Goal: Navigation & Orientation: Find specific page/section

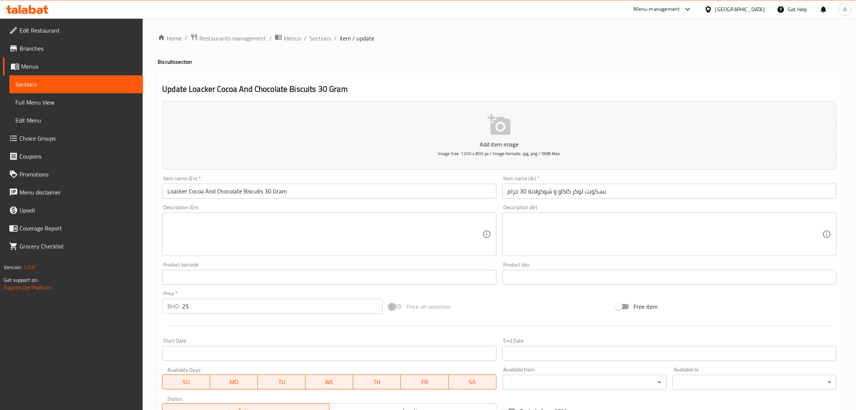
click at [712, 6] on icon at bounding box center [708, 10] width 8 height 8
click at [670, 143] on div "[GEOGRAPHIC_DATA]" at bounding box center [708, 144] width 113 height 17
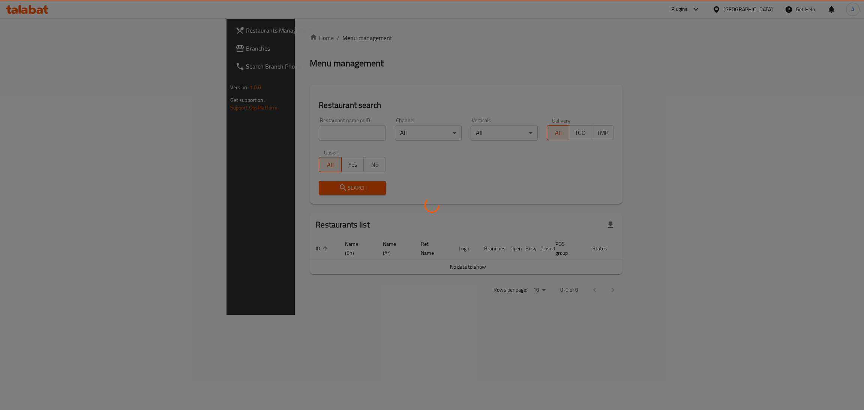
click at [730, 10] on div at bounding box center [432, 205] width 864 height 410
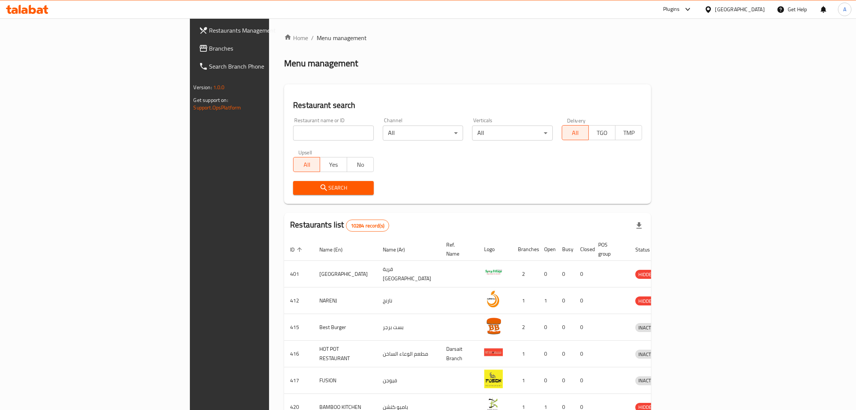
click at [698, 11] on div "Plugins" at bounding box center [677, 9] width 41 height 18
drag, startPoint x: 722, startPoint y: 12, endPoint x: 720, endPoint y: 17, distance: 5.2
click at [692, 12] on icon at bounding box center [687, 9] width 9 height 9
click at [659, 43] on div "Catalog" at bounding box center [671, 50] width 113 height 17
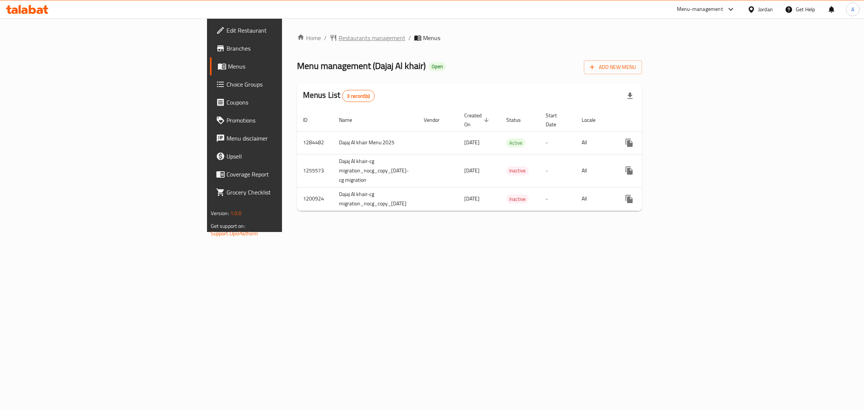
click at [339, 36] on span "Restaurants management" at bounding box center [372, 37] width 67 height 9
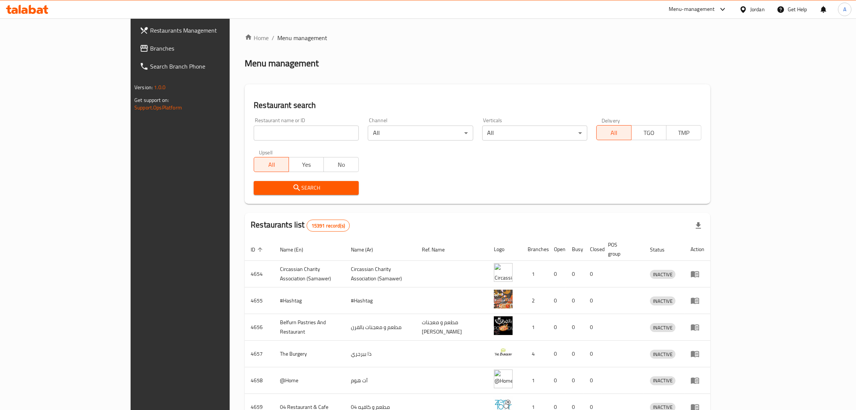
click at [760, 10] on div "Jordan" at bounding box center [757, 9] width 15 height 8
click at [754, 9] on div "Jordan" at bounding box center [757, 9] width 15 height 8
click at [666, 74] on div "[GEOGRAPHIC_DATA]" at bounding box center [683, 77] width 62 height 17
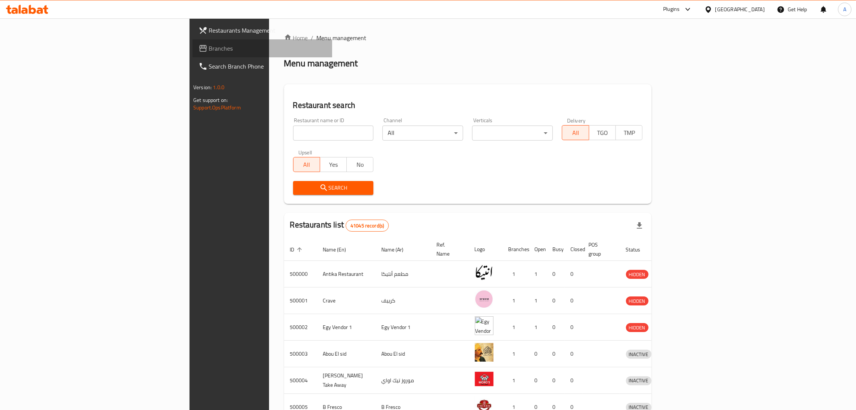
click at [209, 50] on span "Branches" at bounding box center [267, 48] width 117 height 9
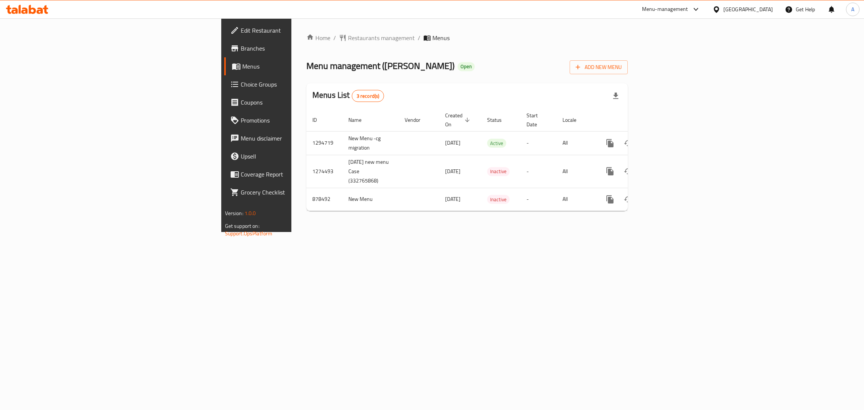
click at [719, 6] on icon at bounding box center [716, 9] width 5 height 6
click at [677, 197] on div "[GEOGRAPHIC_DATA]" at bounding box center [692, 197] width 50 height 8
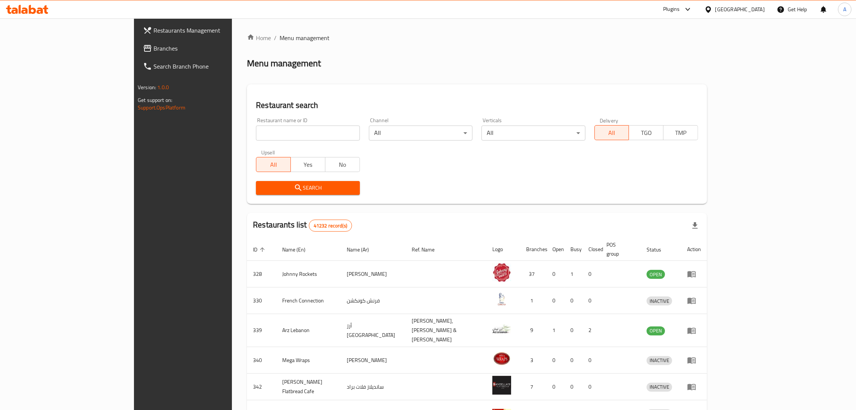
click at [153, 50] on span "Branches" at bounding box center [211, 48] width 117 height 9
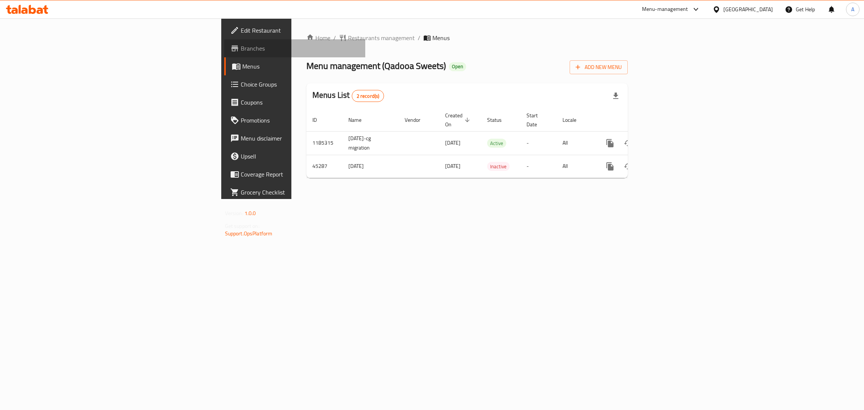
click at [241, 47] on span "Branches" at bounding box center [300, 48] width 119 height 9
